Goal: Task Accomplishment & Management: Manage account settings

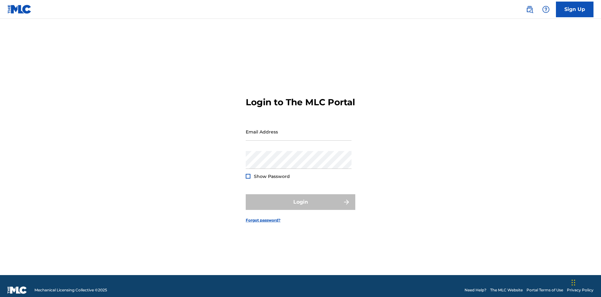
scroll to position [8, 0]
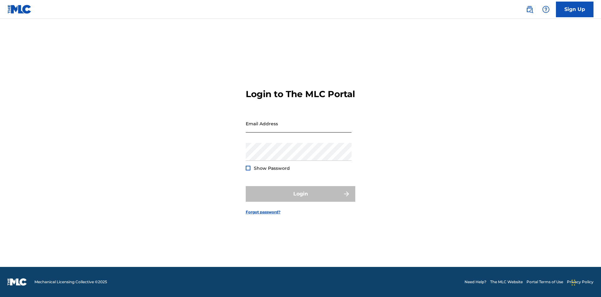
click at [299, 129] on input "Email Address" at bounding box center [299, 124] width 106 height 18
type input "CleoSongwriter@gmail.com"
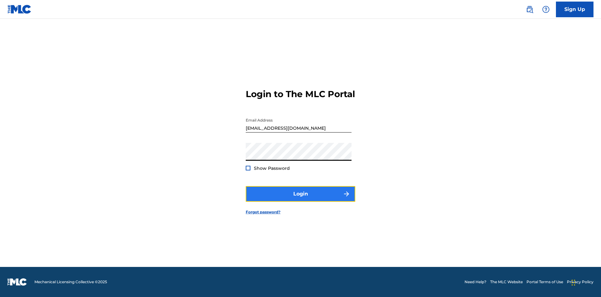
click at [301, 199] on button "Login" at bounding box center [301, 194] width 110 height 16
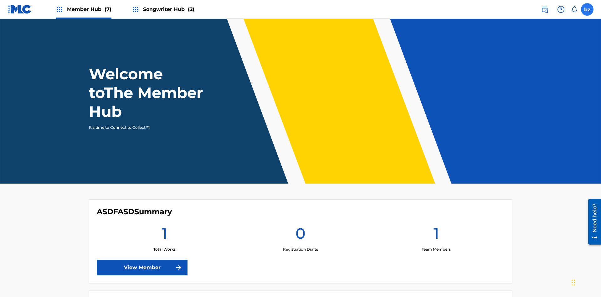
click at [588, 9] on label at bounding box center [587, 9] width 13 height 13
click at [588, 9] on input "bz bbHb4N6hSE zBLZs5NC4U cleosongwriter@gmail.com Notification Preferences Prof…" at bounding box center [588, 9] width 0 height 0
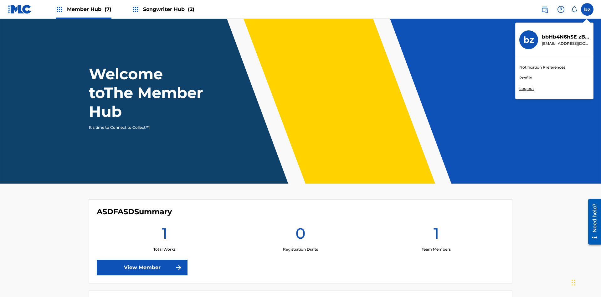
scroll to position [38, 0]
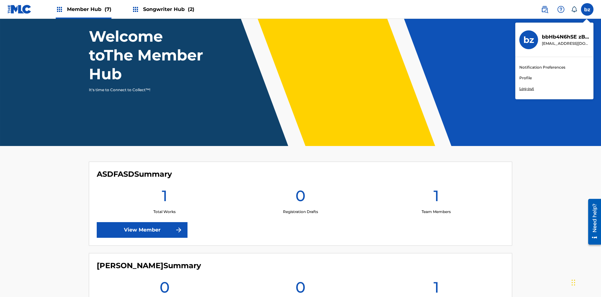
click at [526, 78] on link "Profile" at bounding box center [526, 78] width 13 height 6
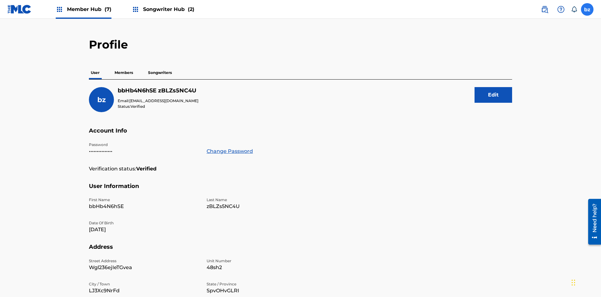
scroll to position [61, 0]
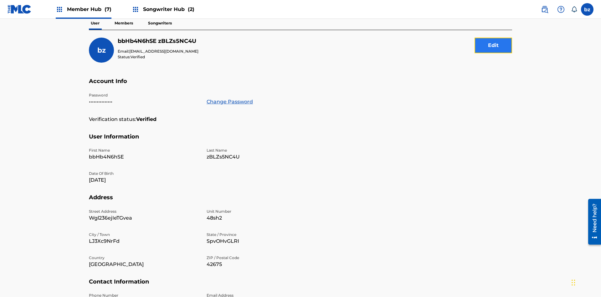
click at [494, 45] on button "Edit" at bounding box center [494, 46] width 38 height 16
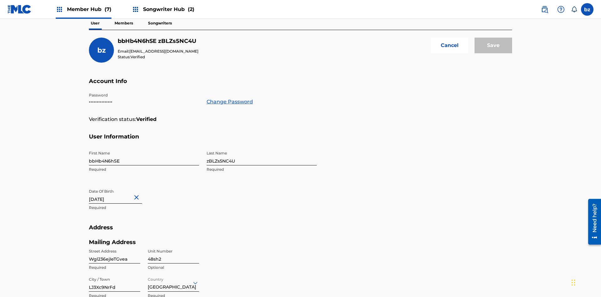
scroll to position [171, 0]
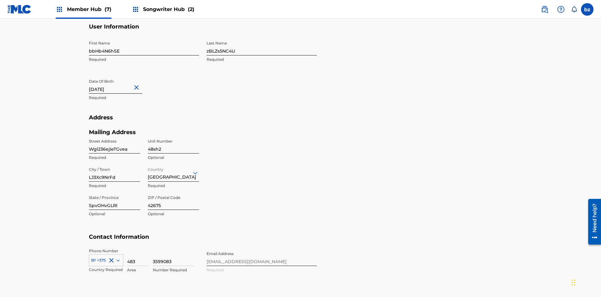
click at [144, 46] on input "bbHb4N6hSE" at bounding box center [144, 47] width 110 height 18
type input "YiI0Y2JL3H"
click at [262, 46] on input "zBLZs5NC4U" at bounding box center [262, 47] width 110 height 18
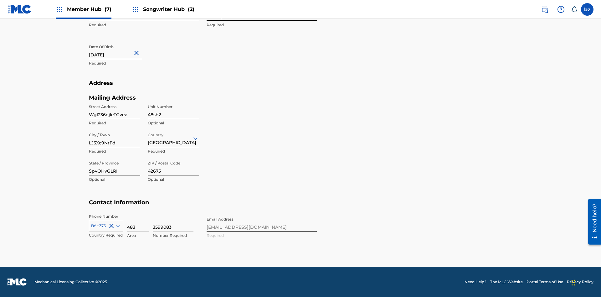
type input "d4zd1rymwE"
click at [121, 51] on input "June 18 2024" at bounding box center [115, 50] width 53 height 18
select select "5"
select select "2024"
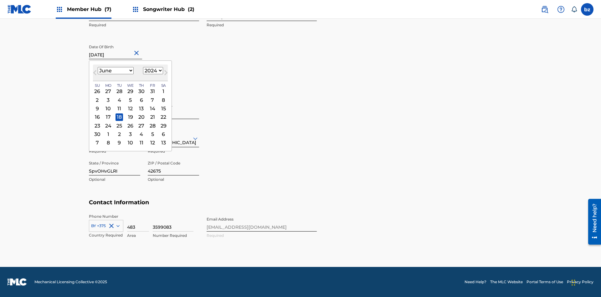
click at [115, 71] on select "January February March April May June July August September October November De…" at bounding box center [116, 70] width 36 height 7
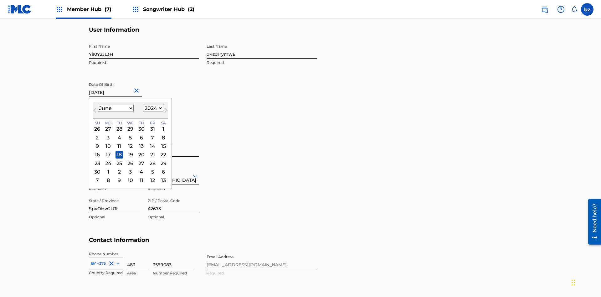
select select "7"
click at [152, 108] on select "1900 1901 1902 1903 1904 1905 1906 1907 1908 1909 1910 1911 1912 1913 1914 1915…" at bounding box center [153, 108] width 20 height 7
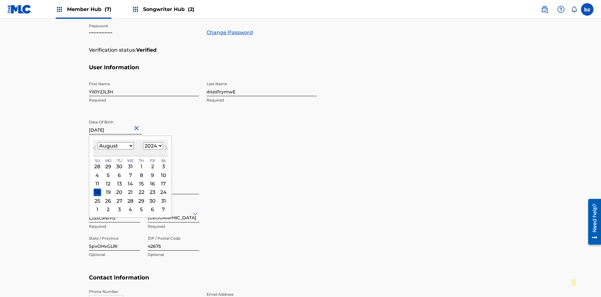
select select "2024"
click at [152, 146] on select "1900 1901 1902 1903 1904 1905 1906 1907 1908 1909 1910 1911 1912 1913 1914 1915…" at bounding box center [153, 145] width 20 height 7
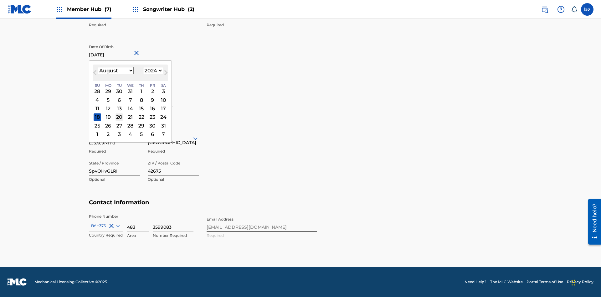
click at [119, 117] on div "20" at bounding box center [120, 117] width 8 height 8
type input "August 20 2024"
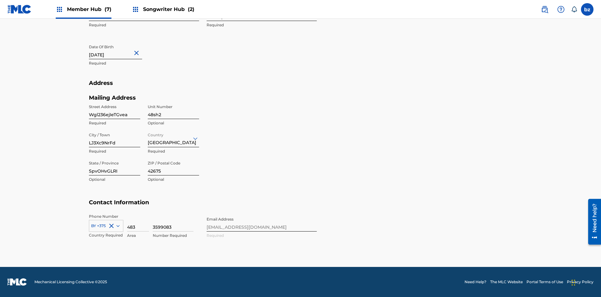
click at [115, 110] on input "Wgl236ejIeTGvea" at bounding box center [114, 110] width 51 height 18
type input "QPt82ZSxr4vcfmk"
click at [174, 110] on input "48sh2" at bounding box center [173, 110] width 51 height 18
type input "k4UgY"
click at [115, 138] on input "LJ3Xc9NrFd" at bounding box center [114, 138] width 51 height 18
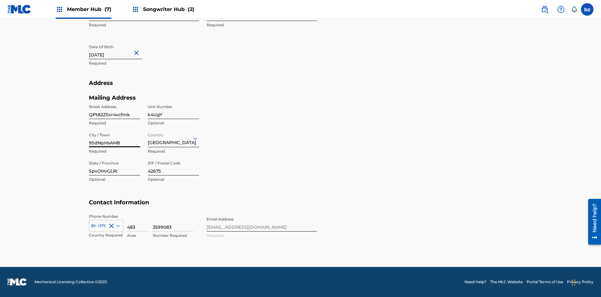
type input "9SdNpHsAM8"
click at [148, 138] on input "Country" at bounding box center [148, 138] width 1 height 7
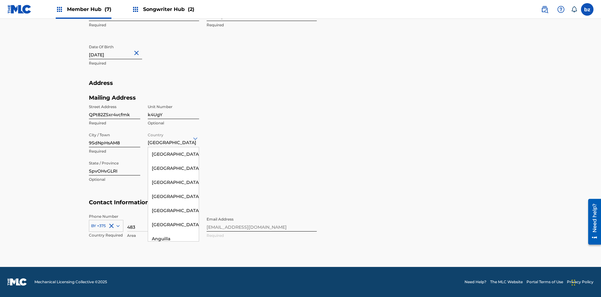
scroll to position [606, 0]
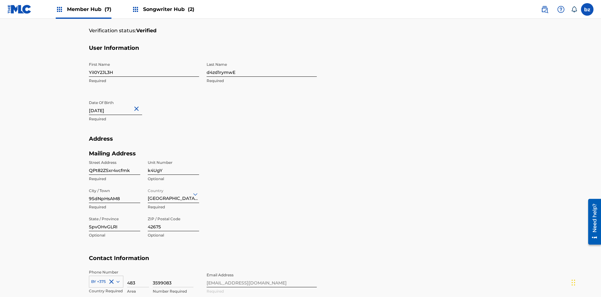
scroll to position [205, 0]
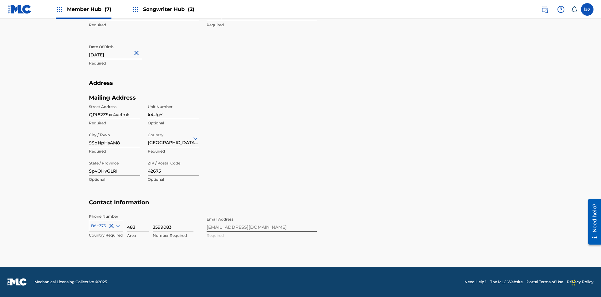
click at [115, 166] on input "SpvOHvGLRI" at bounding box center [114, 167] width 51 height 18
type input "0yEbr1fAsH"
click at [174, 166] on input "42675" at bounding box center [173, 167] width 51 height 18
type input "26814"
click at [117, 226] on icon at bounding box center [118, 226] width 3 height 2
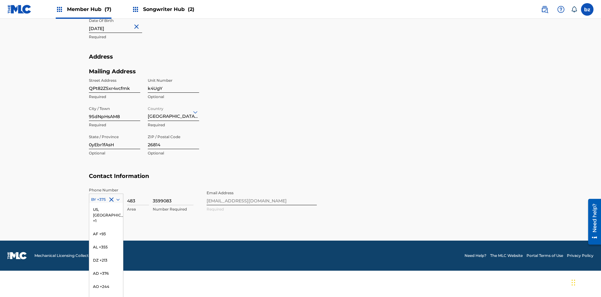
scroll to position [160, 0]
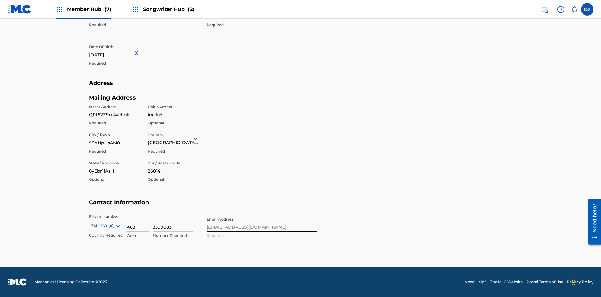
scroll to position [205, 0]
click at [138, 222] on input "483" at bounding box center [138, 223] width 22 height 18
type input "235"
click at [173, 222] on input "3599083" at bounding box center [173, 223] width 41 height 18
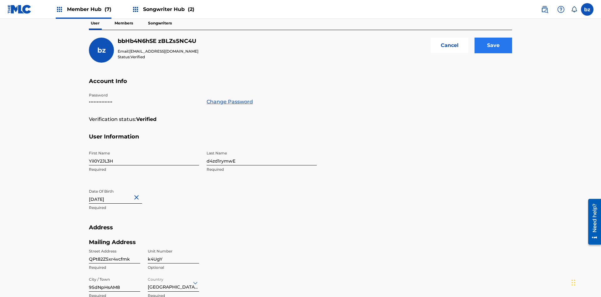
type input "8006872"
click at [494, 45] on input "Save" at bounding box center [494, 46] width 38 height 16
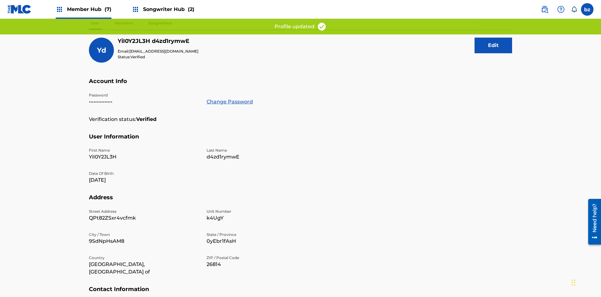
scroll to position [125, 0]
